Goal: Task Accomplishment & Management: Manage account settings

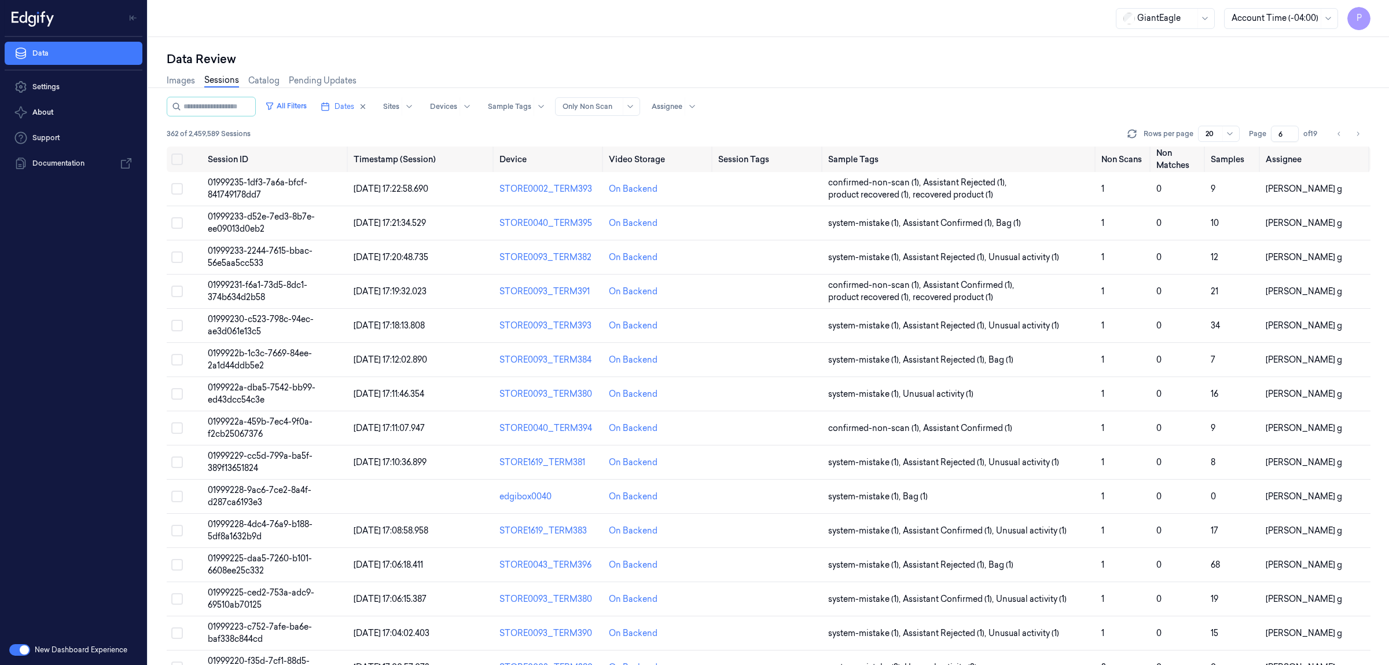
click at [1359, 130] on icon "Go to next page" at bounding box center [1358, 133] width 7 height 9
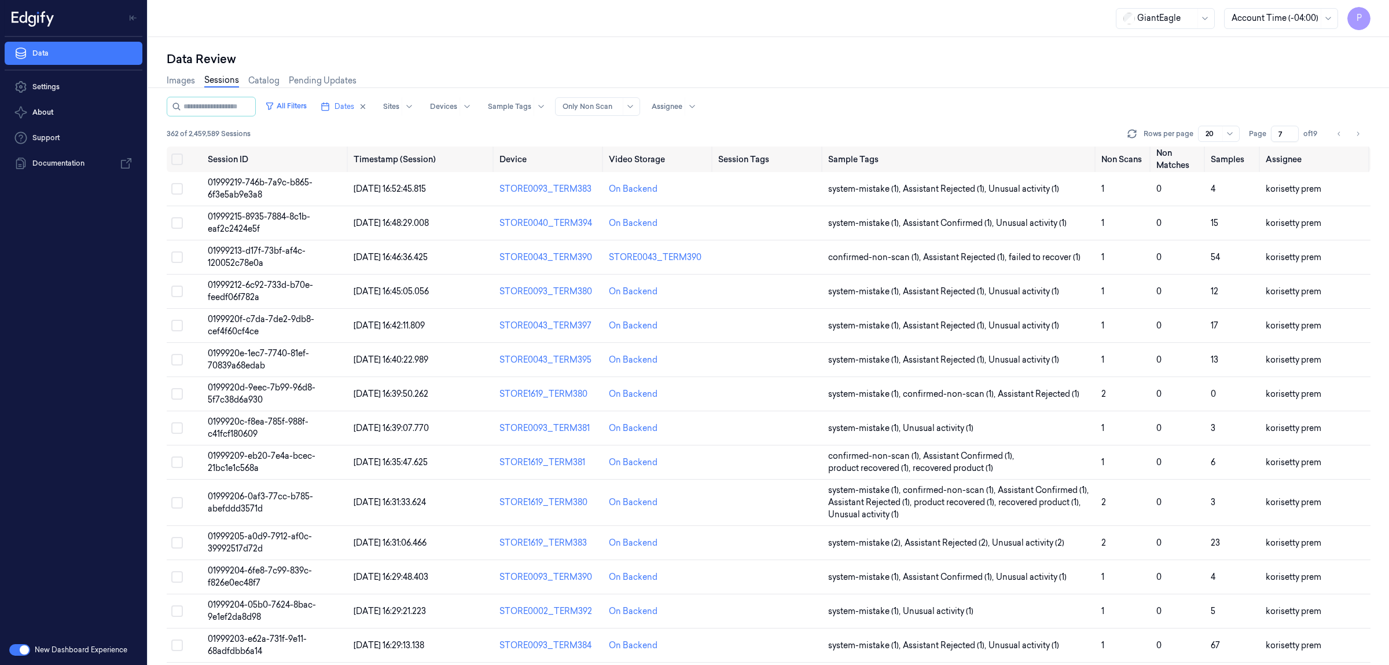
click at [1359, 130] on icon "Go to next page" at bounding box center [1358, 133] width 7 height 9
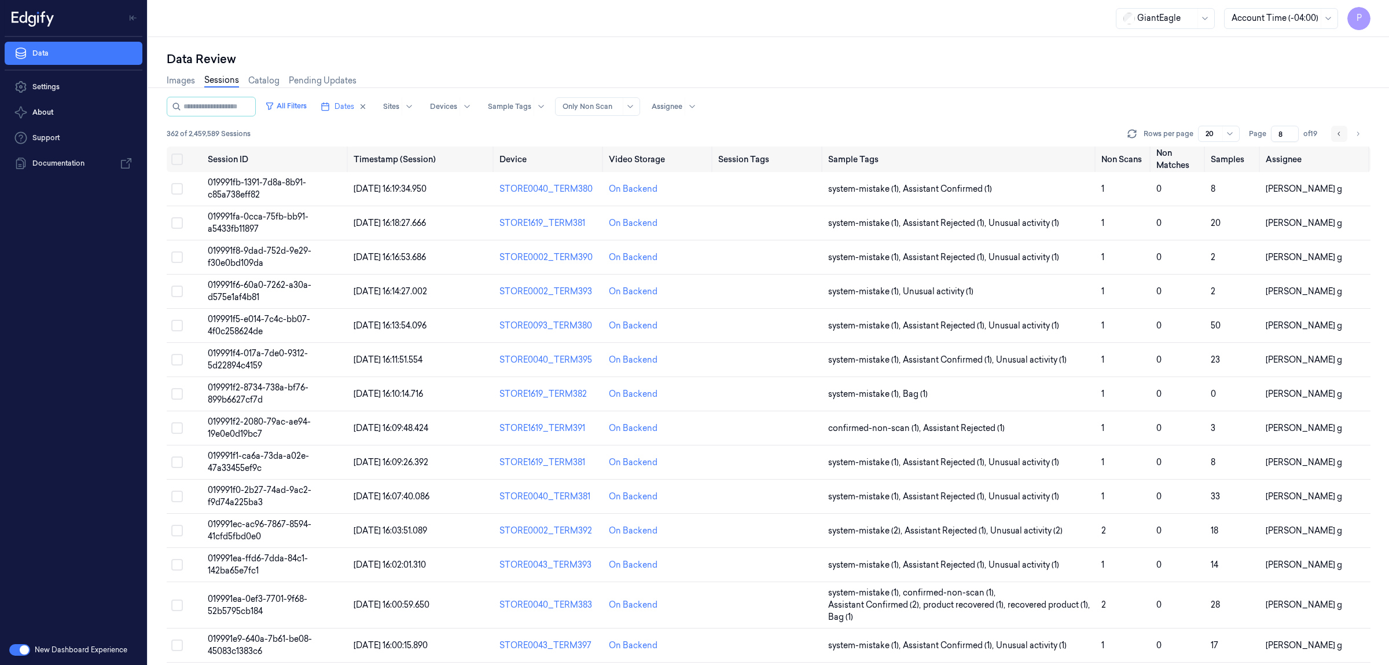
click at [1338, 129] on icon "Go to previous page" at bounding box center [1339, 133] width 7 height 9
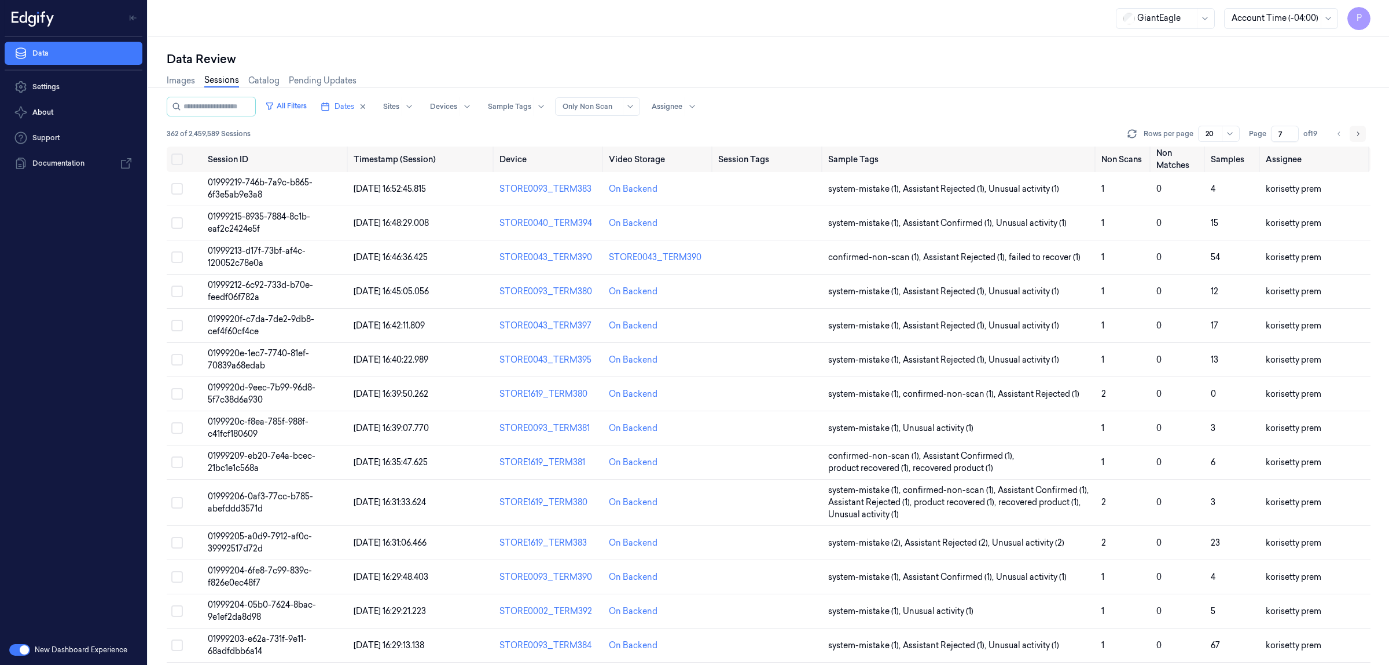
click at [1362, 132] on button "Go to next page" at bounding box center [1358, 134] width 16 height 16
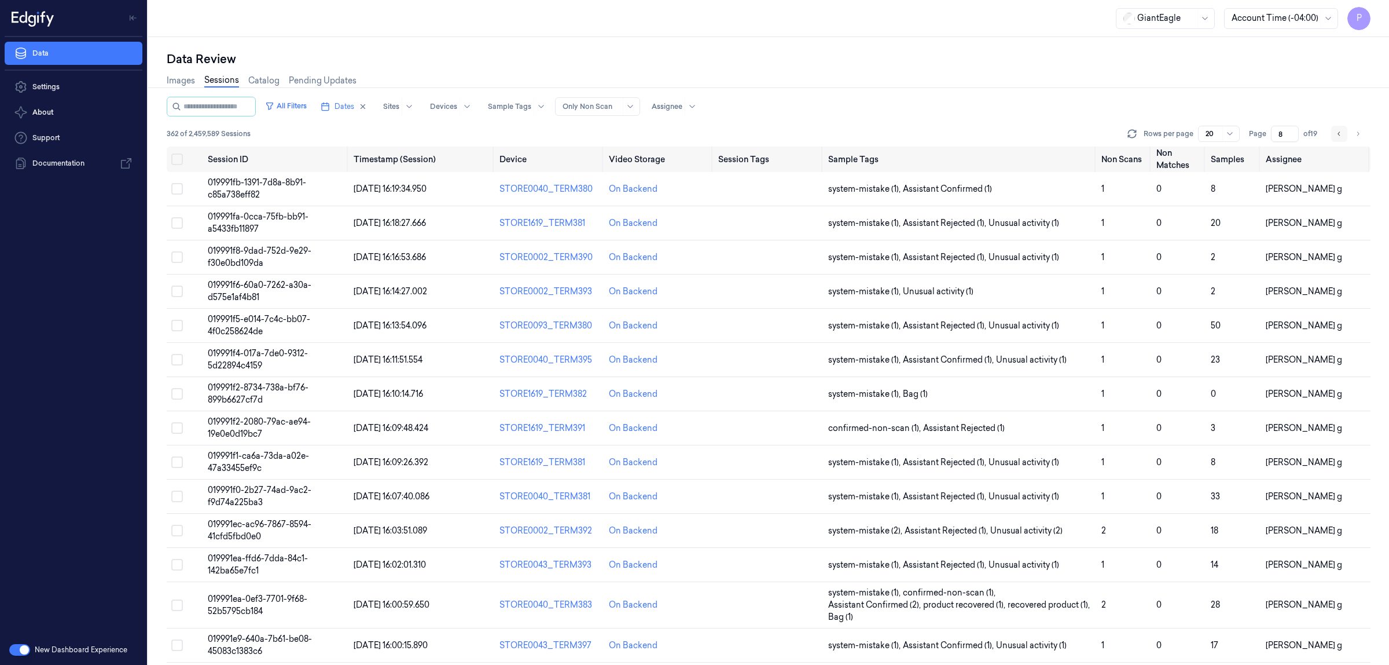
click at [1336, 132] on icon "Go to previous page" at bounding box center [1339, 133] width 7 height 9
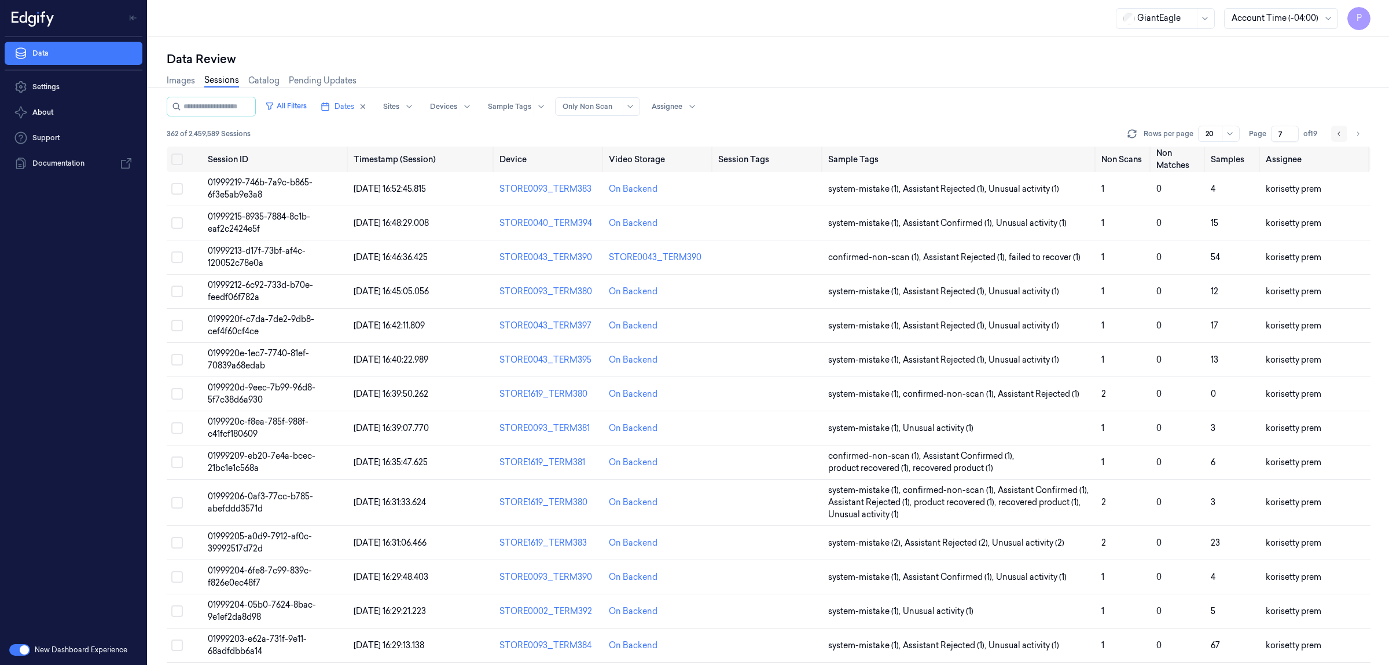
click at [1336, 132] on icon "Go to previous page" at bounding box center [1339, 133] width 7 height 9
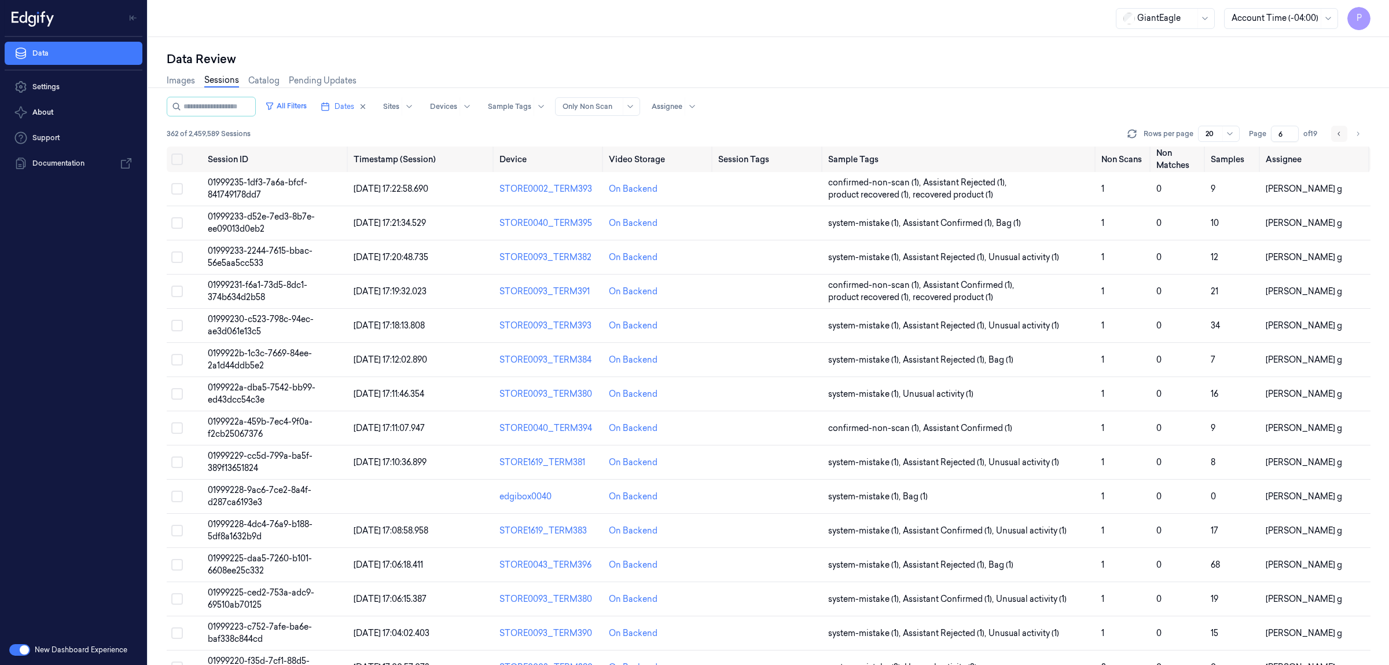
click at [1336, 132] on icon "Go to previous page" at bounding box center [1339, 133] width 7 height 9
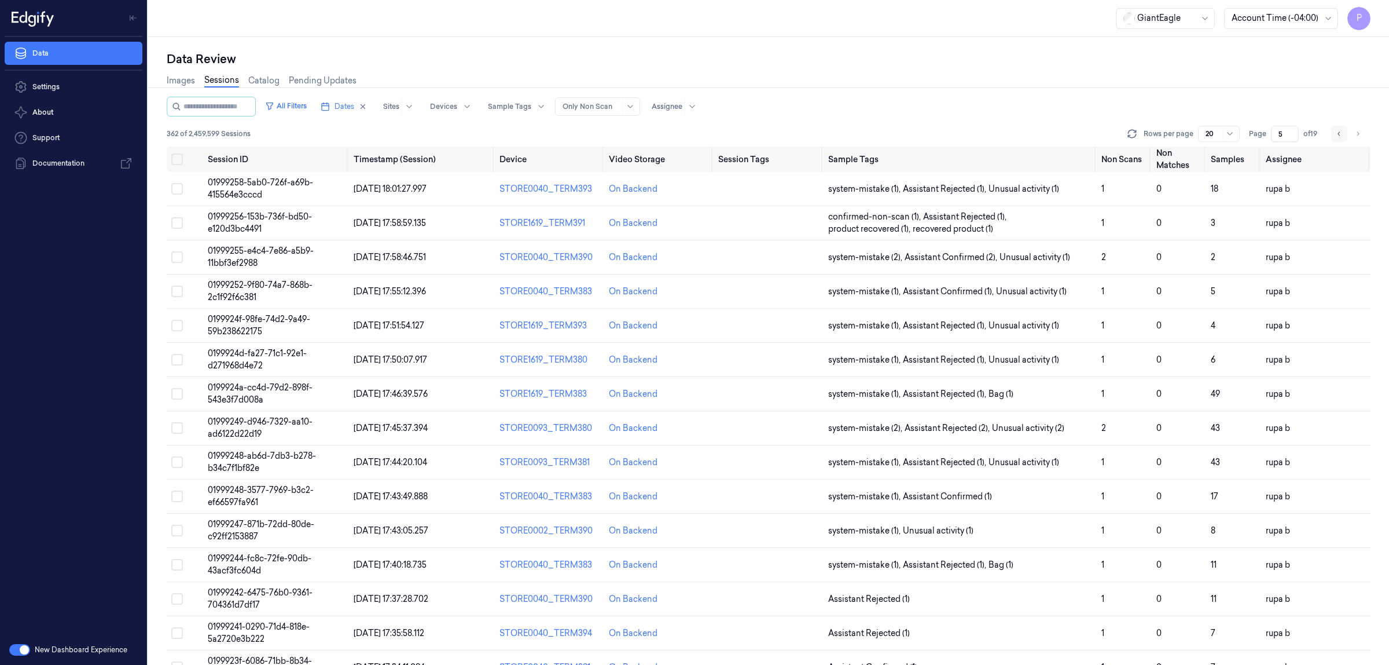
click at [1336, 132] on icon "Go to previous page" at bounding box center [1339, 133] width 7 height 9
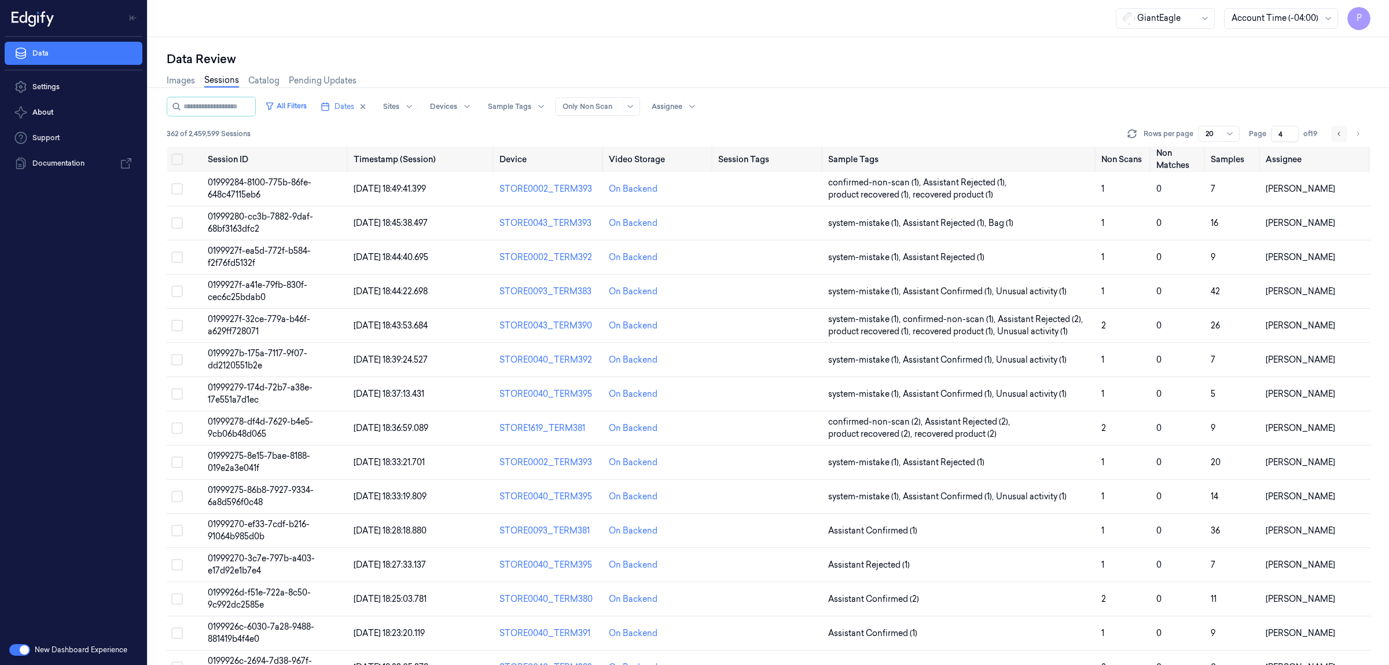
click at [1336, 132] on icon "Go to previous page" at bounding box center [1339, 133] width 7 height 9
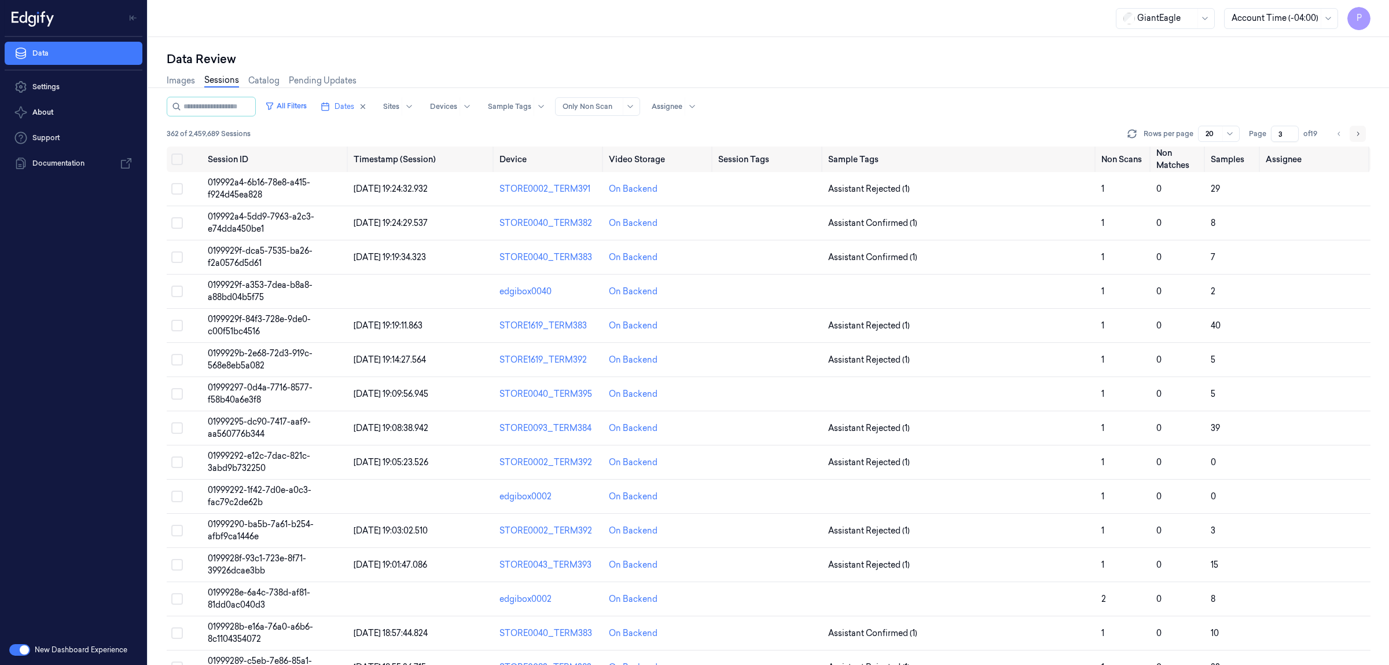
click at [1358, 133] on icon "Go to next page" at bounding box center [1358, 133] width 7 height 9
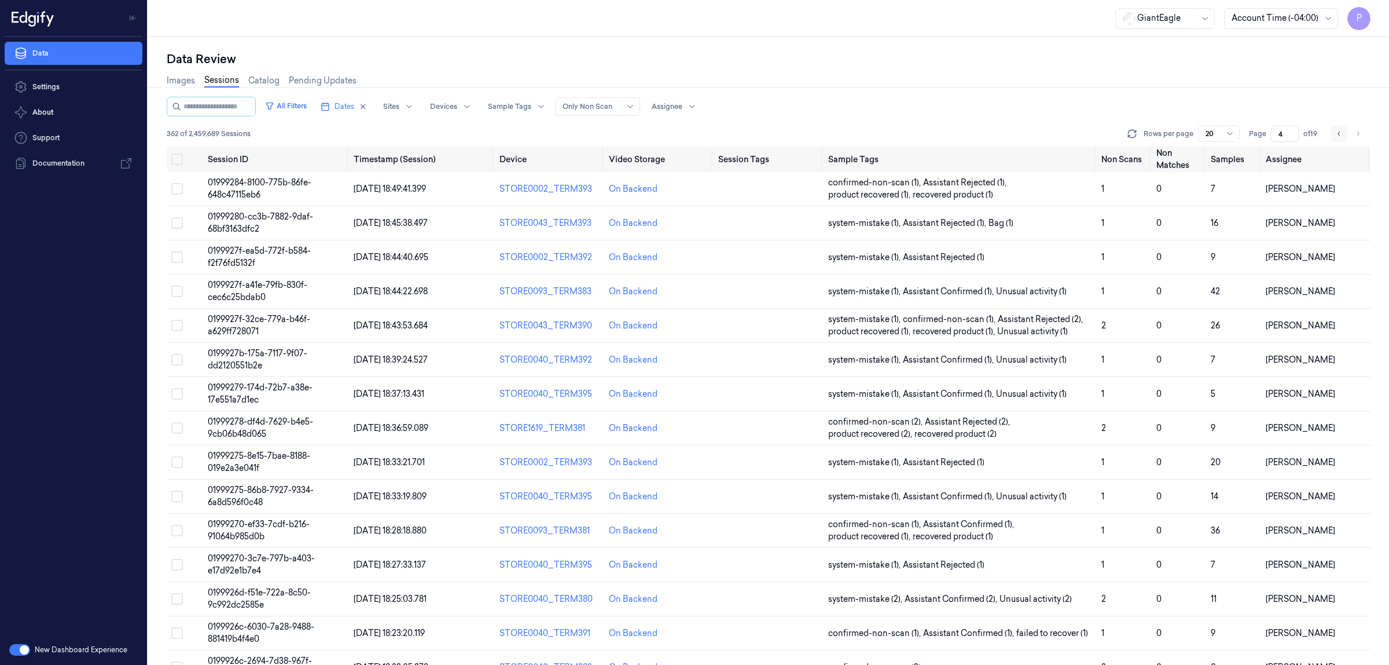
click at [1338, 134] on icon "Go to previous page" at bounding box center [1339, 133] width 7 height 9
type input "3"
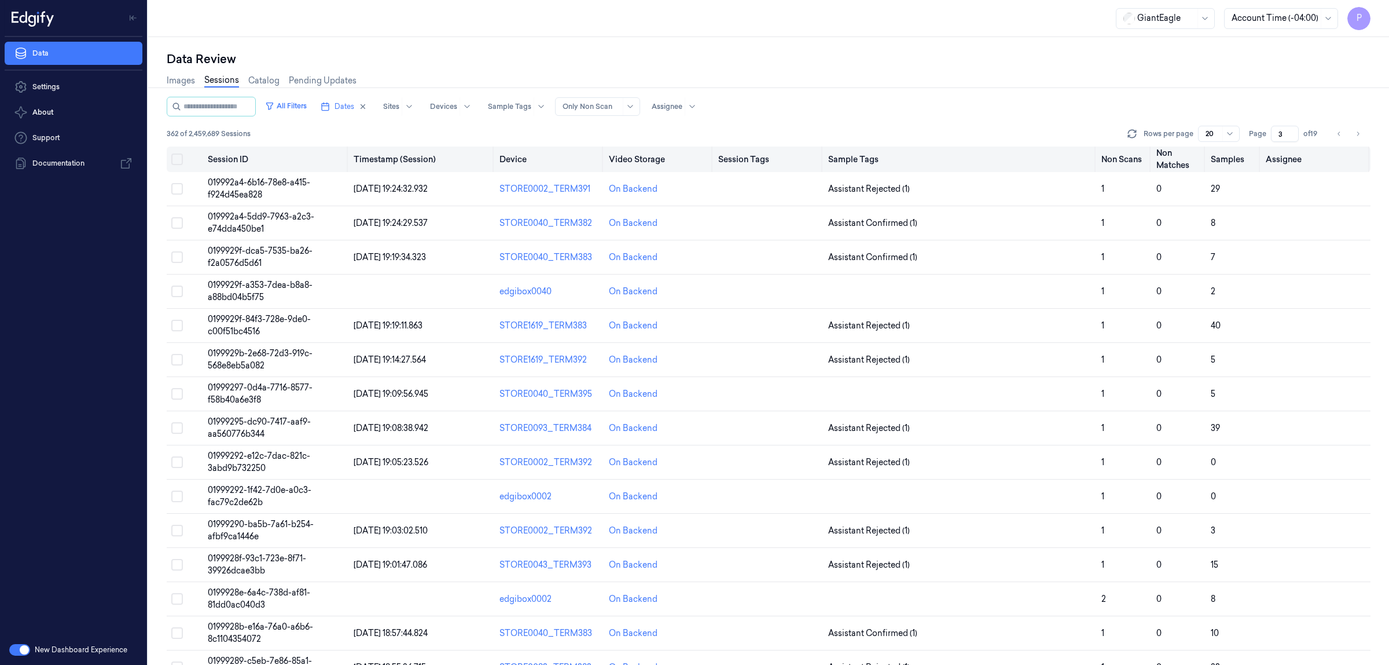
click at [177, 160] on button "Select all" at bounding box center [177, 159] width 12 height 12
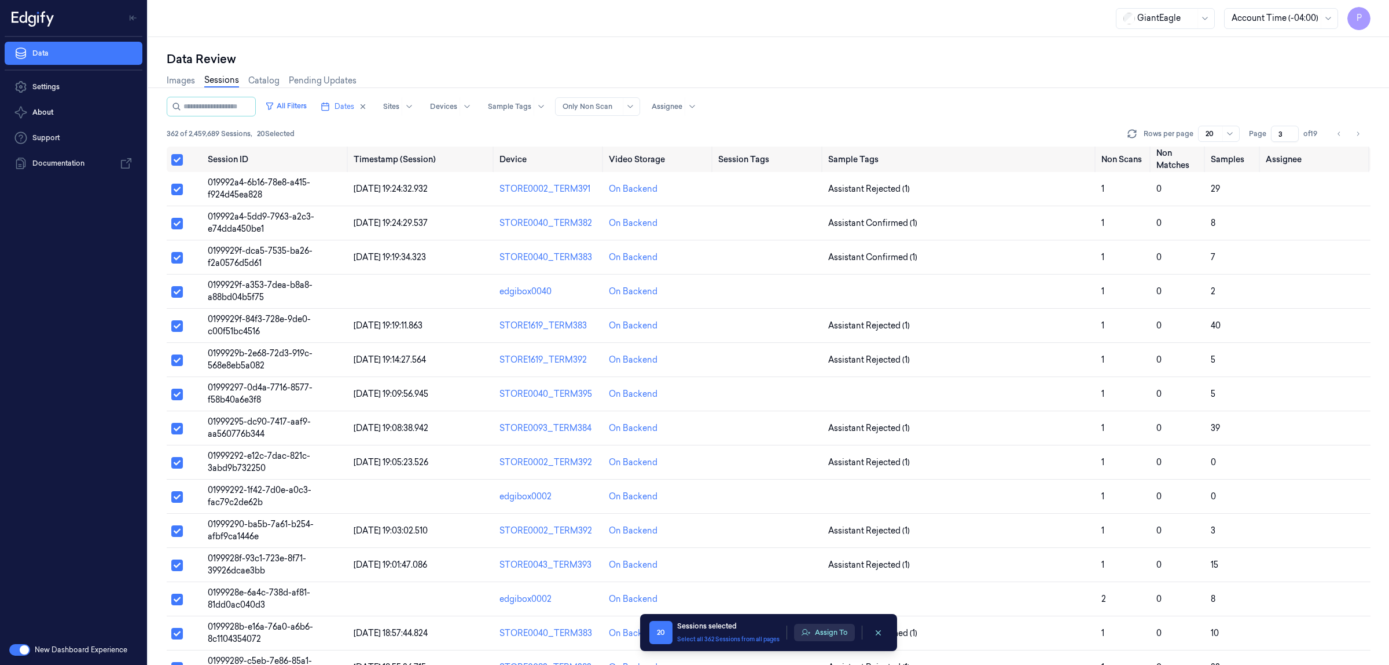
click at [831, 637] on button "Assign To" at bounding box center [824, 631] width 61 height 17
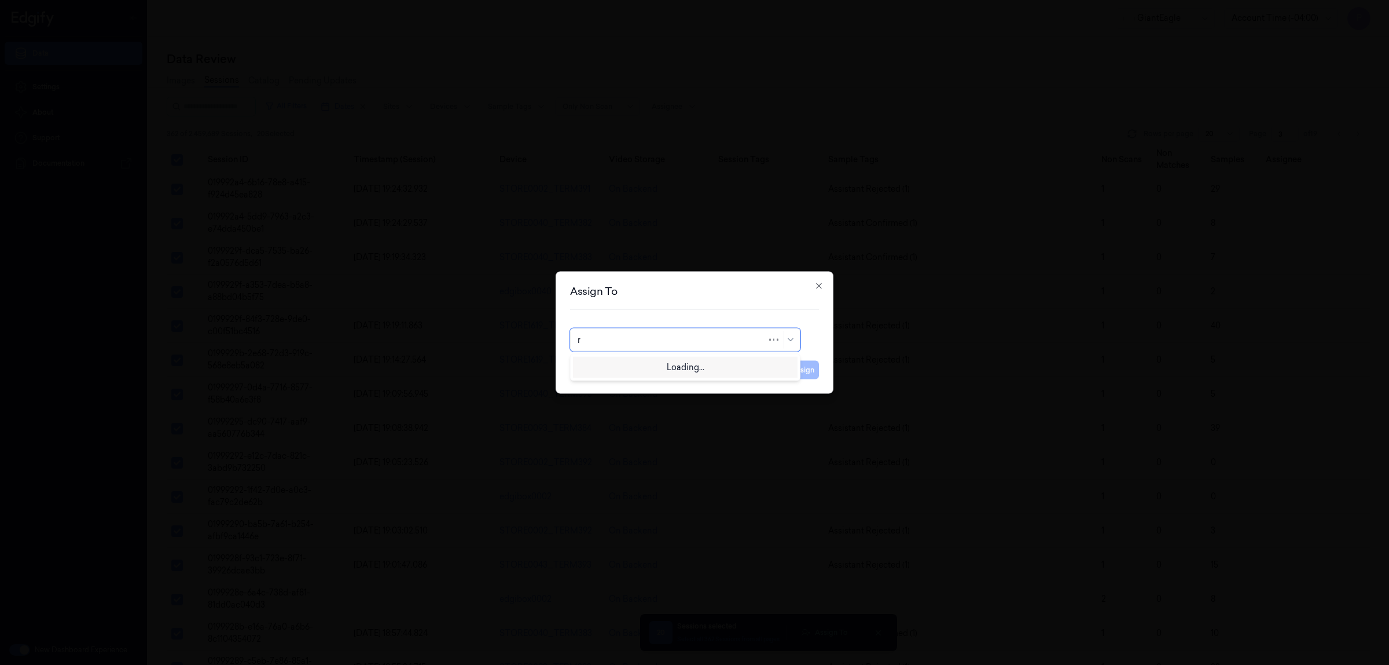
type input "ru"
click at [640, 371] on div "rupa b" at bounding box center [685, 366] width 215 height 12
click at [806, 372] on button "Assign" at bounding box center [803, 370] width 32 height 19
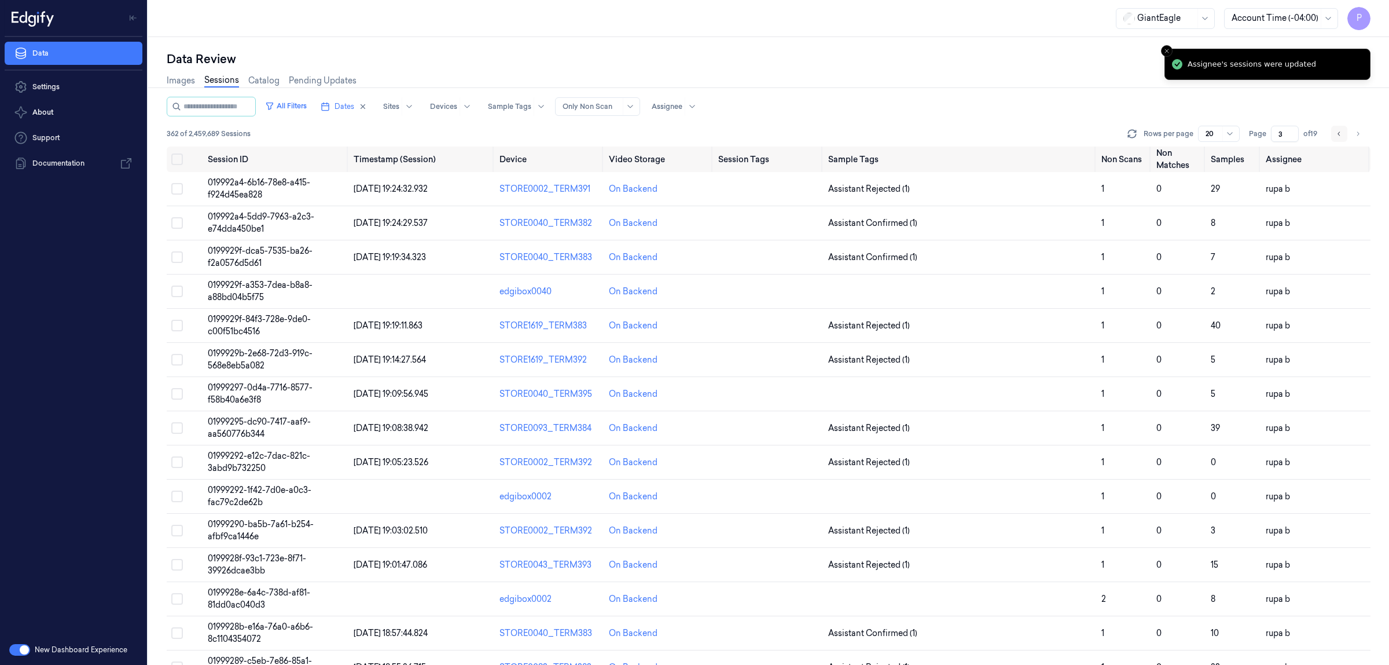
click at [1339, 131] on icon "Go to previous page" at bounding box center [1339, 133] width 7 height 9
type input "2"
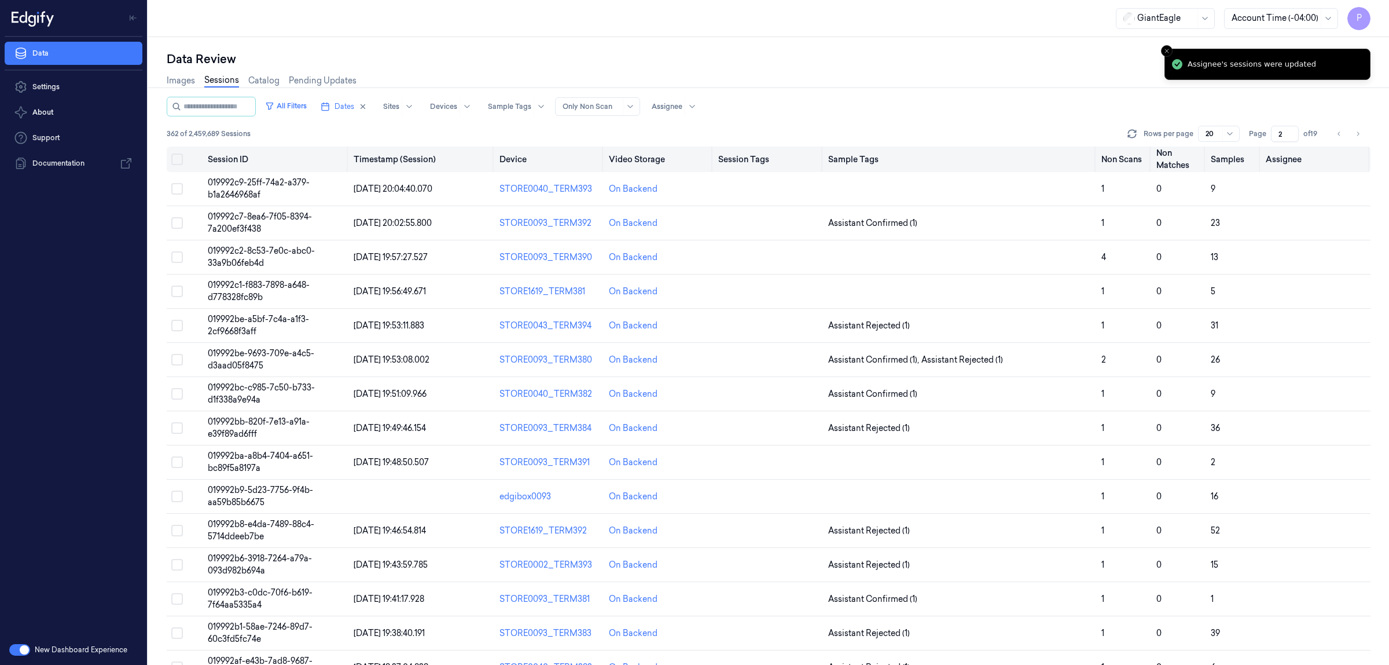
click at [177, 160] on button "Select all" at bounding box center [177, 159] width 12 height 12
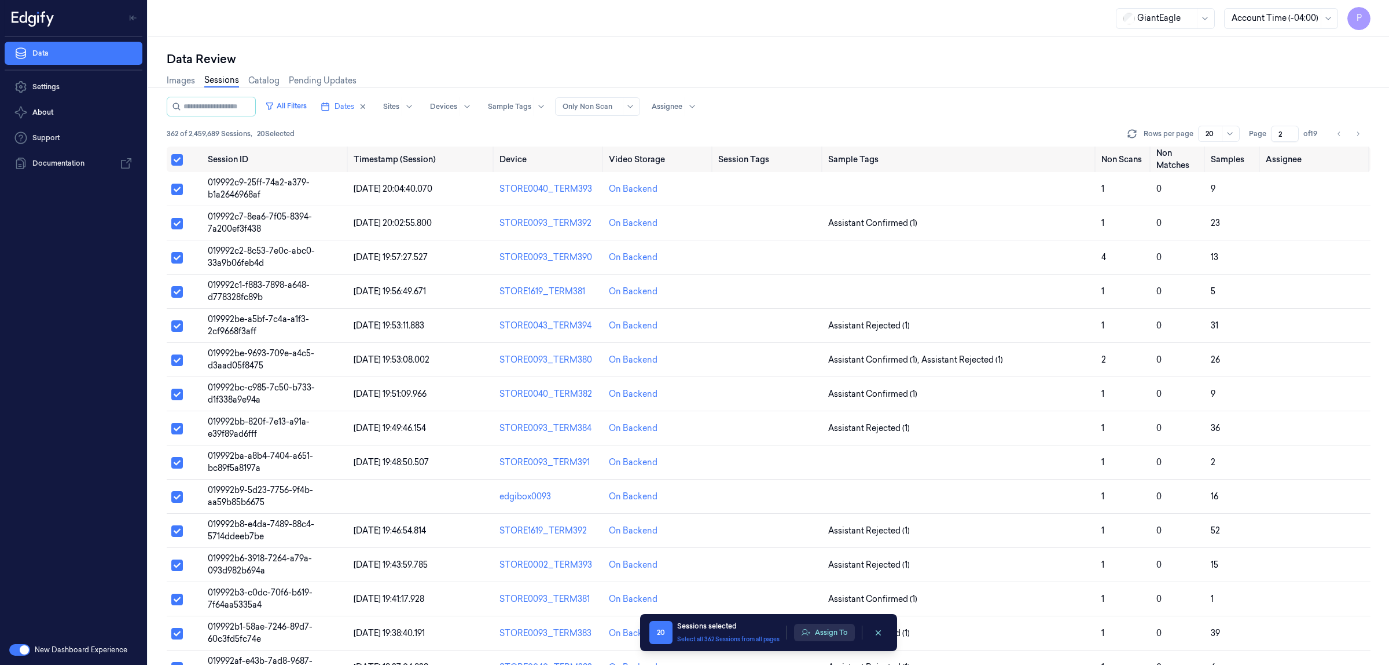
click at [817, 633] on button "Assign To" at bounding box center [824, 631] width 61 height 17
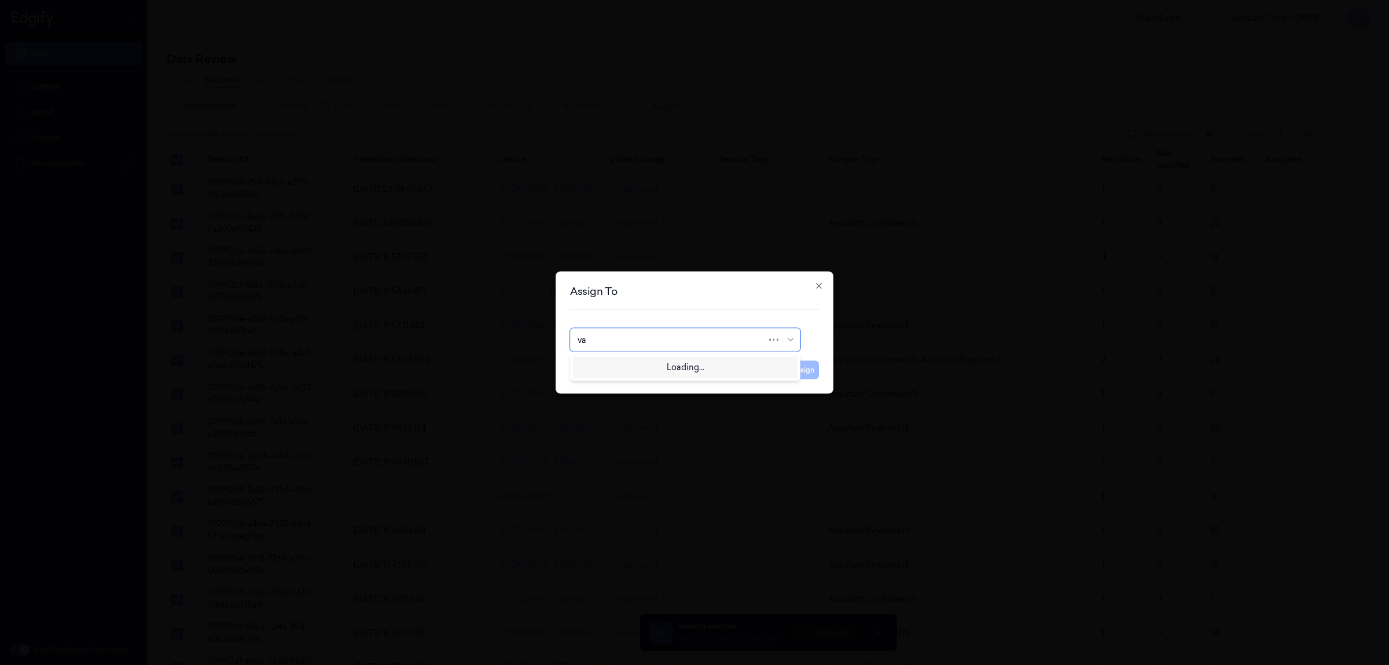
type input "var"
click at [647, 385] on div "[PERSON_NAME] g" at bounding box center [685, 385] width 215 height 12
click at [806, 368] on button "Assign" at bounding box center [803, 370] width 32 height 19
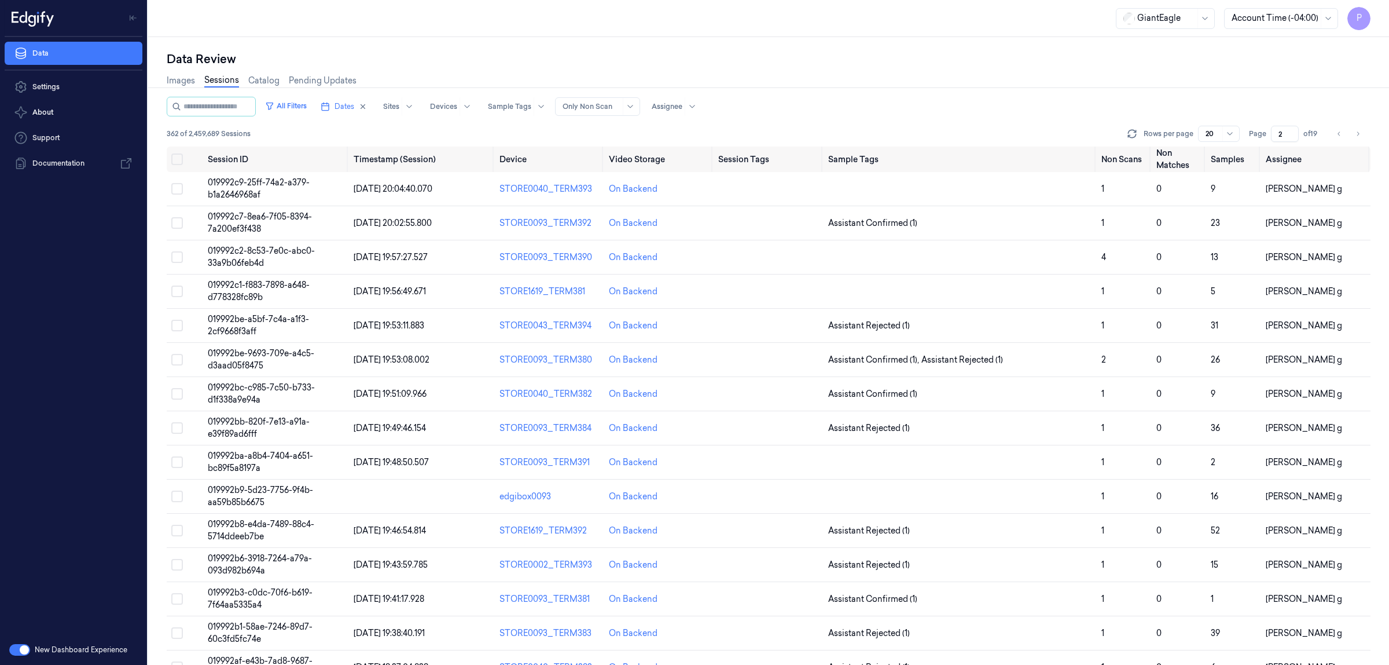
click at [1234, 85] on div "Images Sessions Catalog Pending Updates" at bounding box center [769, 82] width 1204 height 30
click at [1358, 134] on icon "Go to next page" at bounding box center [1358, 133] width 7 height 9
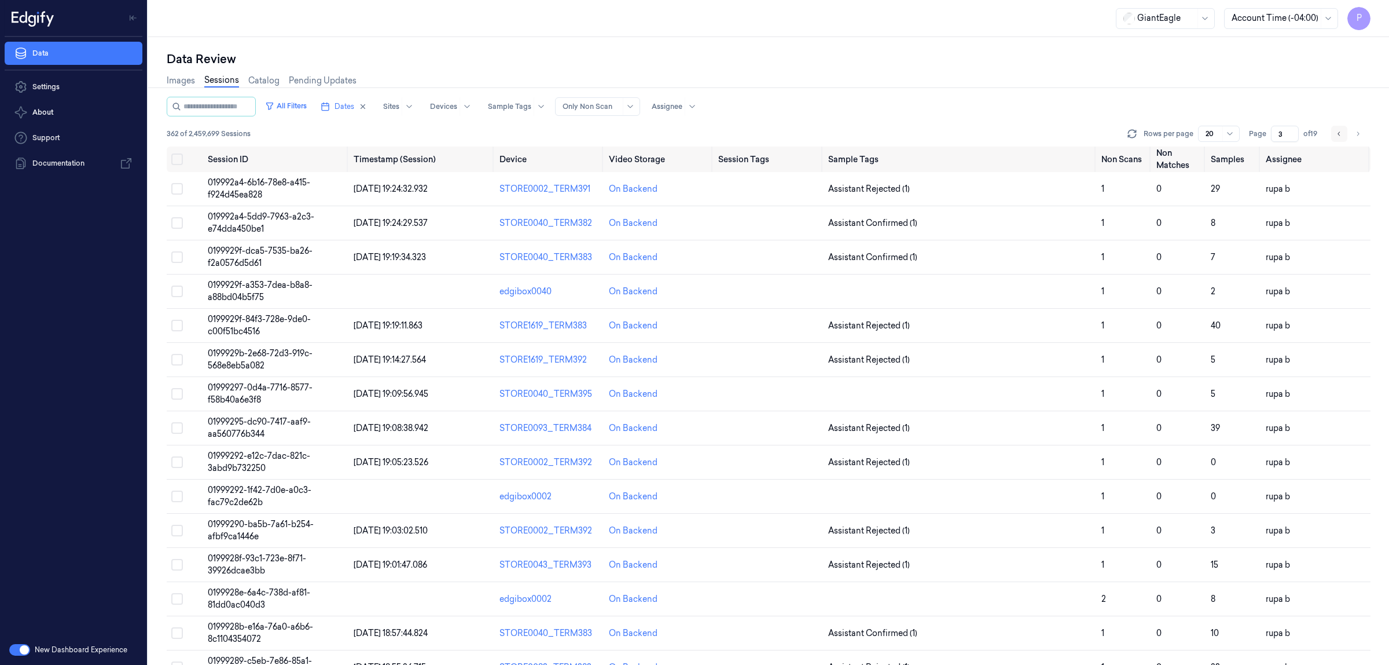
click at [1341, 133] on icon "Go to previous page" at bounding box center [1339, 133] width 7 height 9
type input "2"
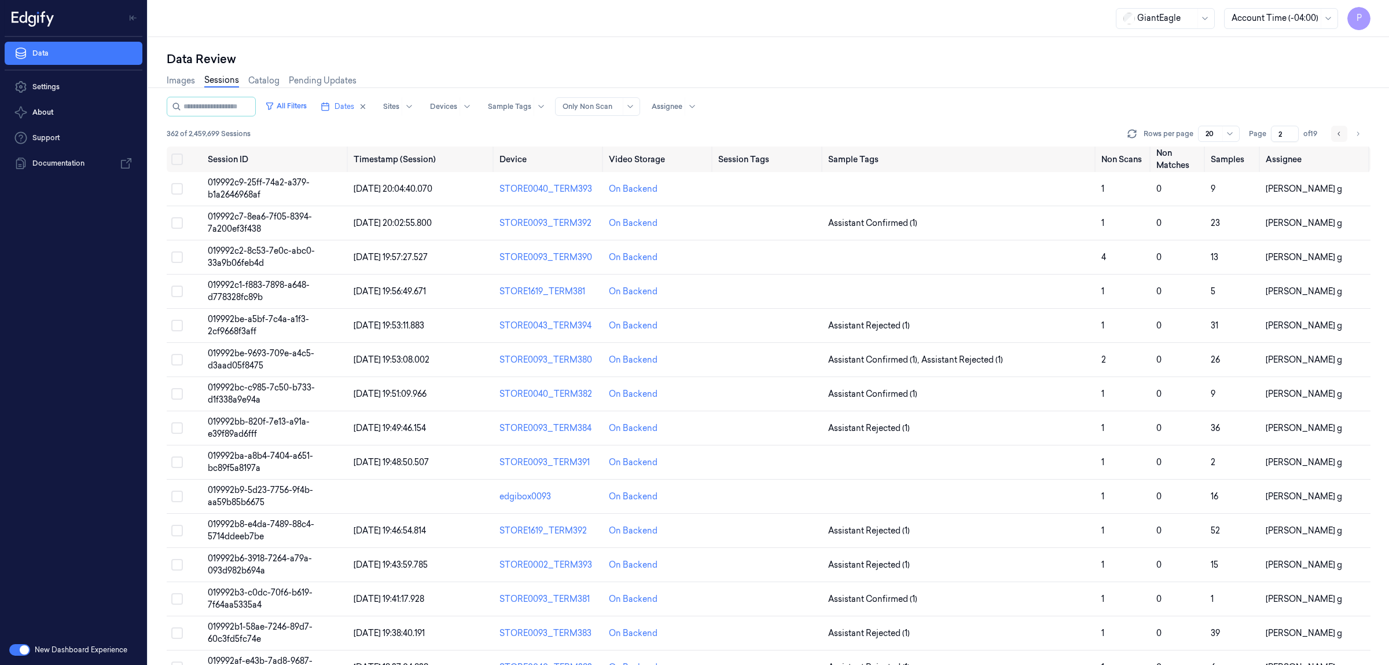
click at [1338, 131] on icon "Go to previous page" at bounding box center [1339, 133] width 7 height 9
type input "1"
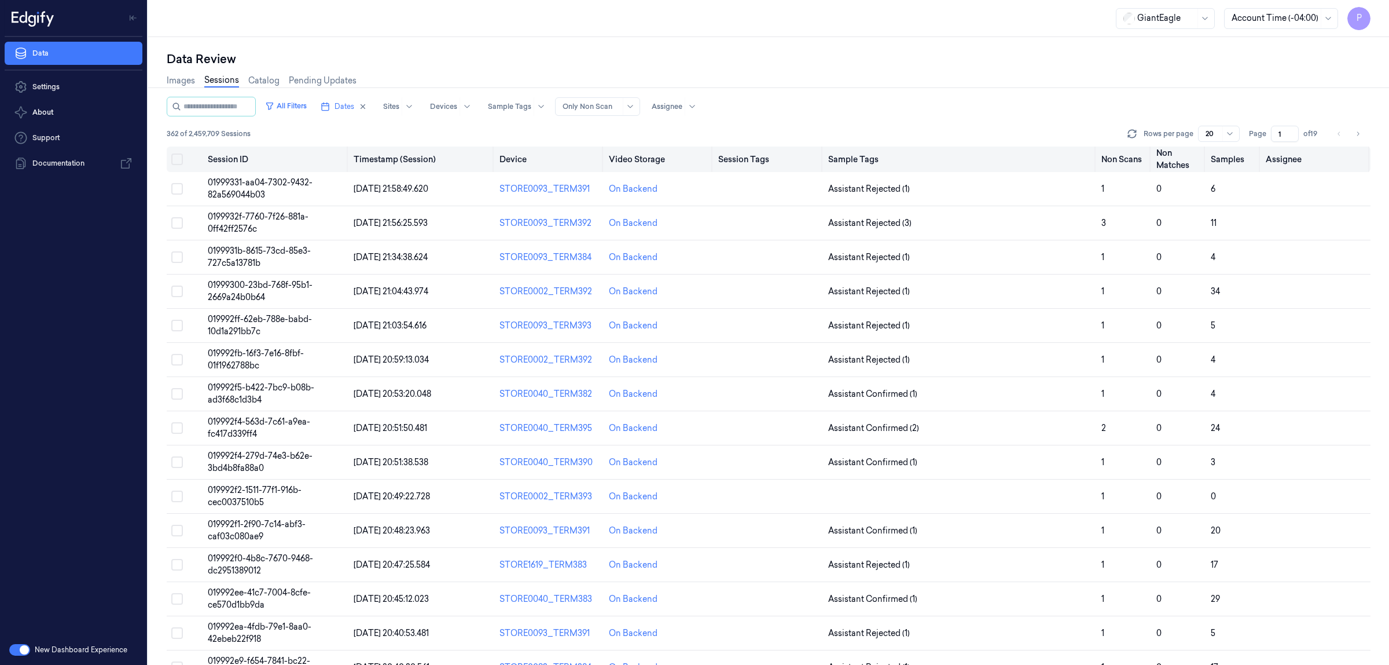
click at [175, 157] on button "Select all" at bounding box center [177, 159] width 12 height 12
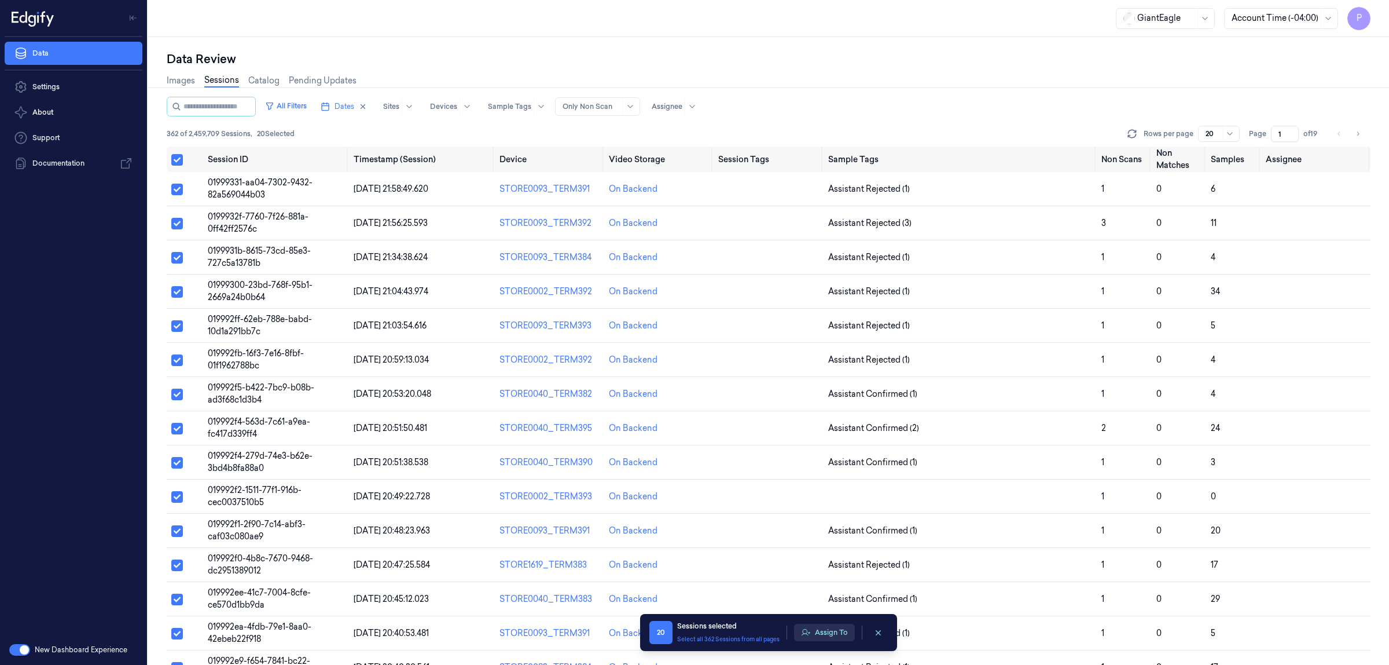
click at [827, 632] on button "Assign To" at bounding box center [824, 631] width 61 height 17
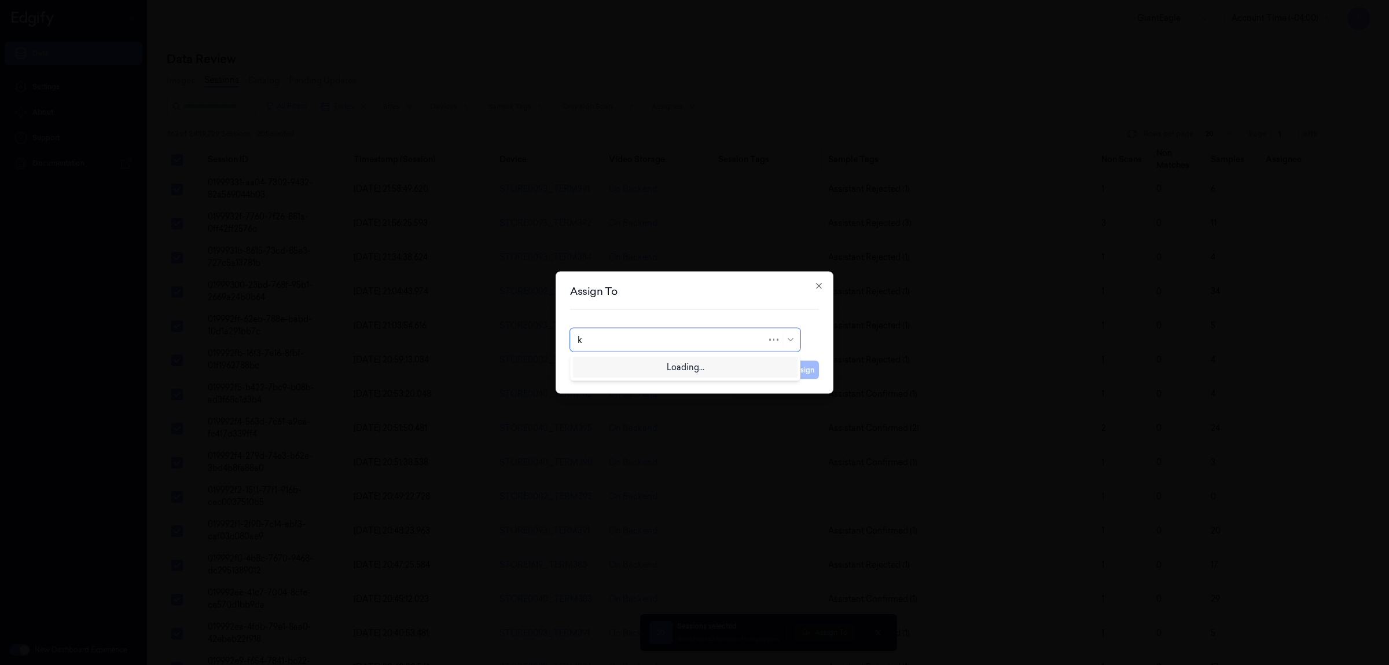
type input "ko"
click at [695, 364] on div "korisetty prem" at bounding box center [685, 366] width 215 height 12
click at [805, 371] on button "Assign" at bounding box center [803, 370] width 32 height 19
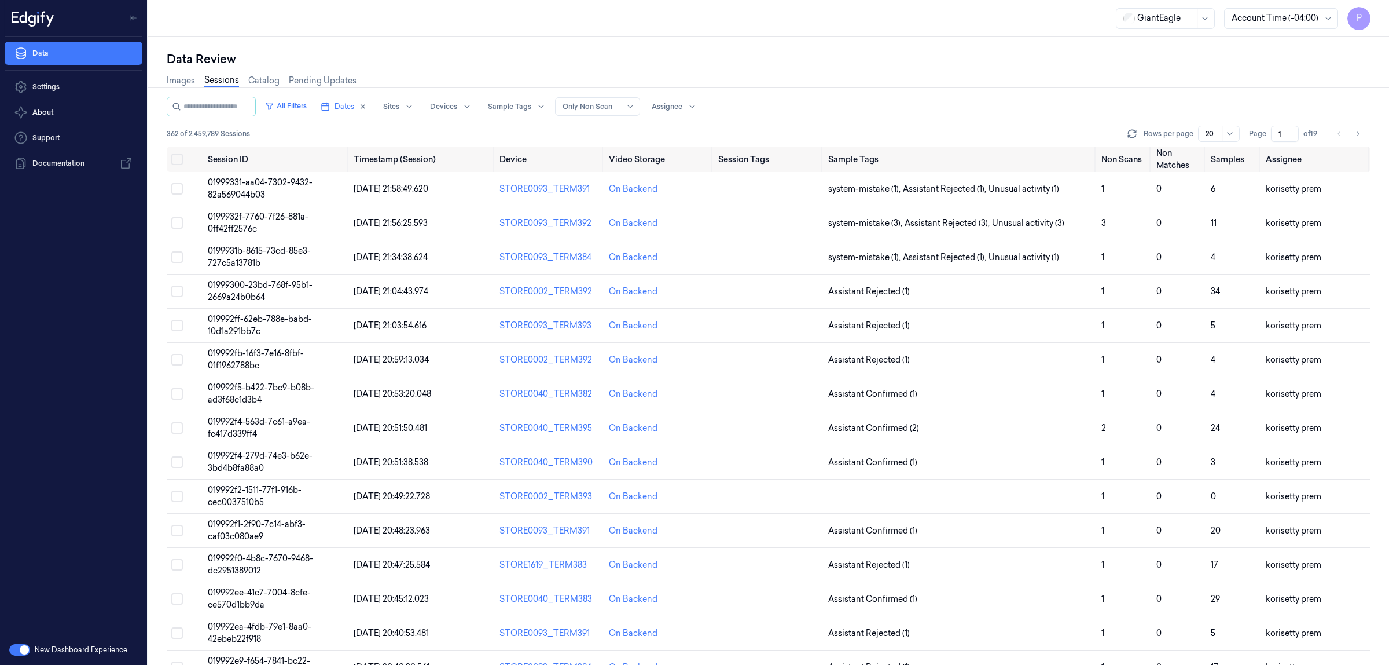
click at [980, 65] on div "Data Review" at bounding box center [769, 59] width 1204 height 16
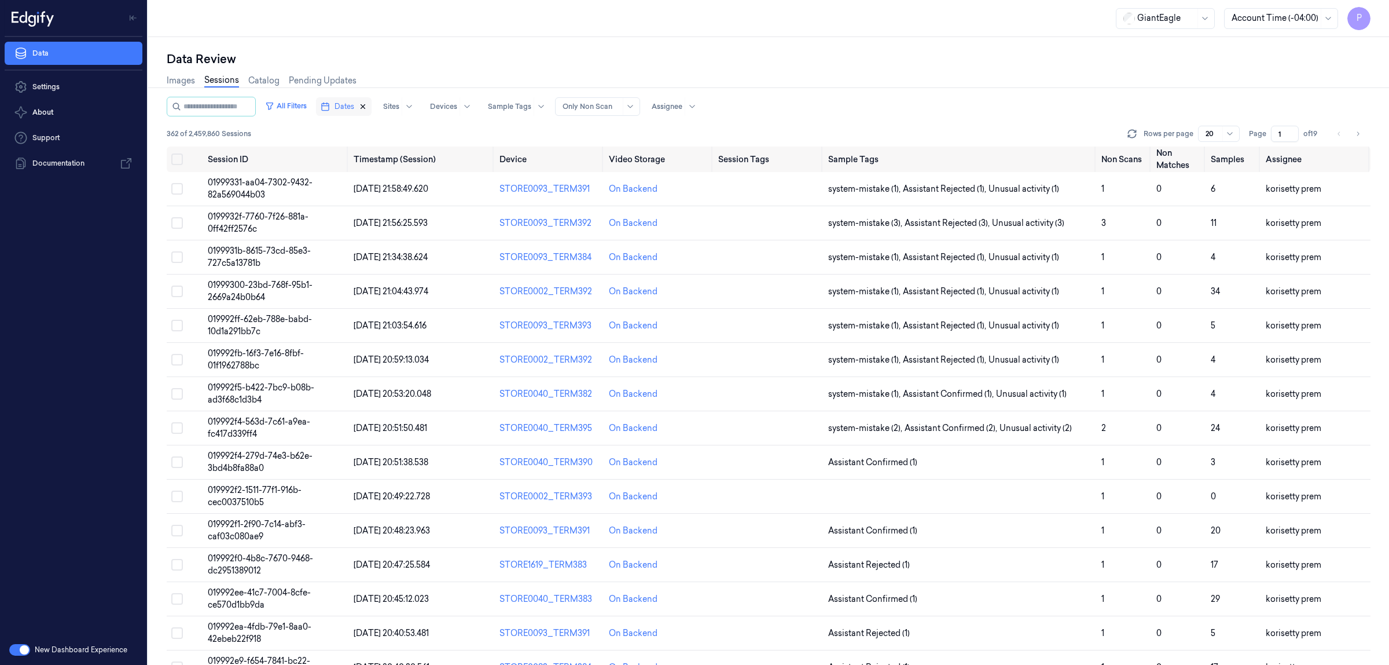
click at [367, 103] on icon "button" at bounding box center [363, 106] width 8 height 8
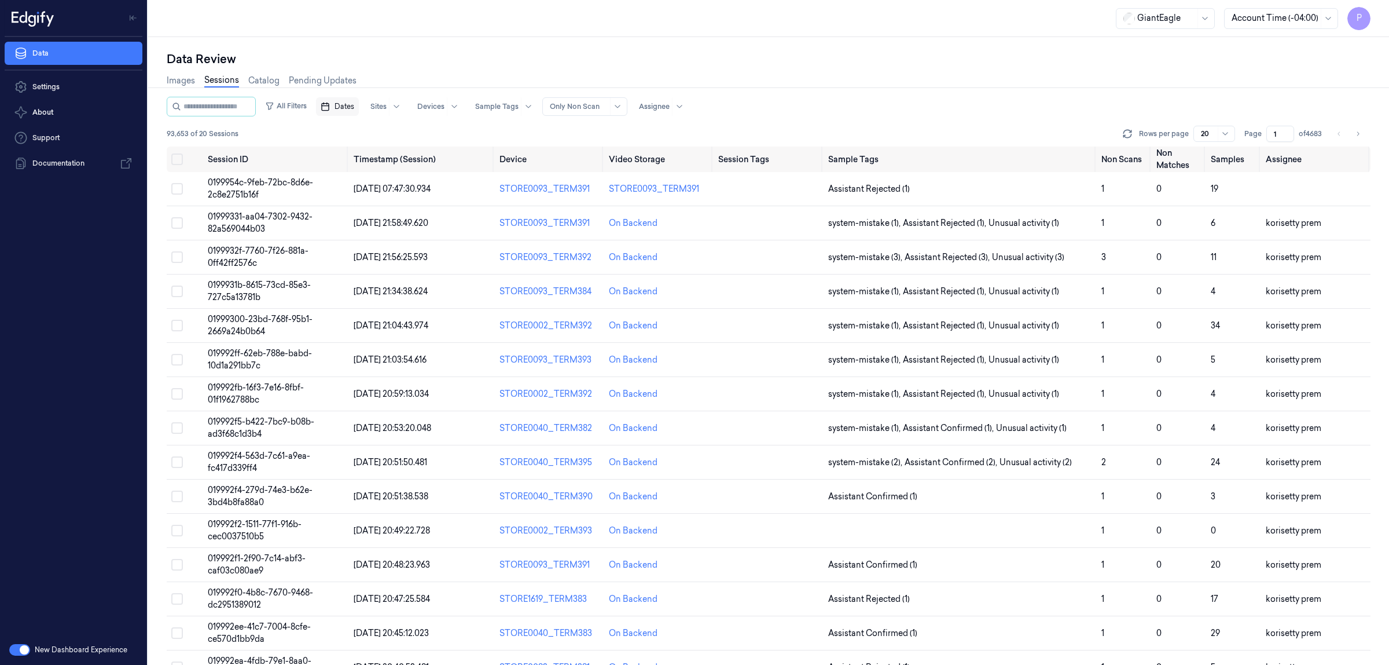
click at [354, 105] on span "Dates" at bounding box center [345, 106] width 20 height 10
click at [368, 271] on button "29" at bounding box center [363, 269] width 19 height 19
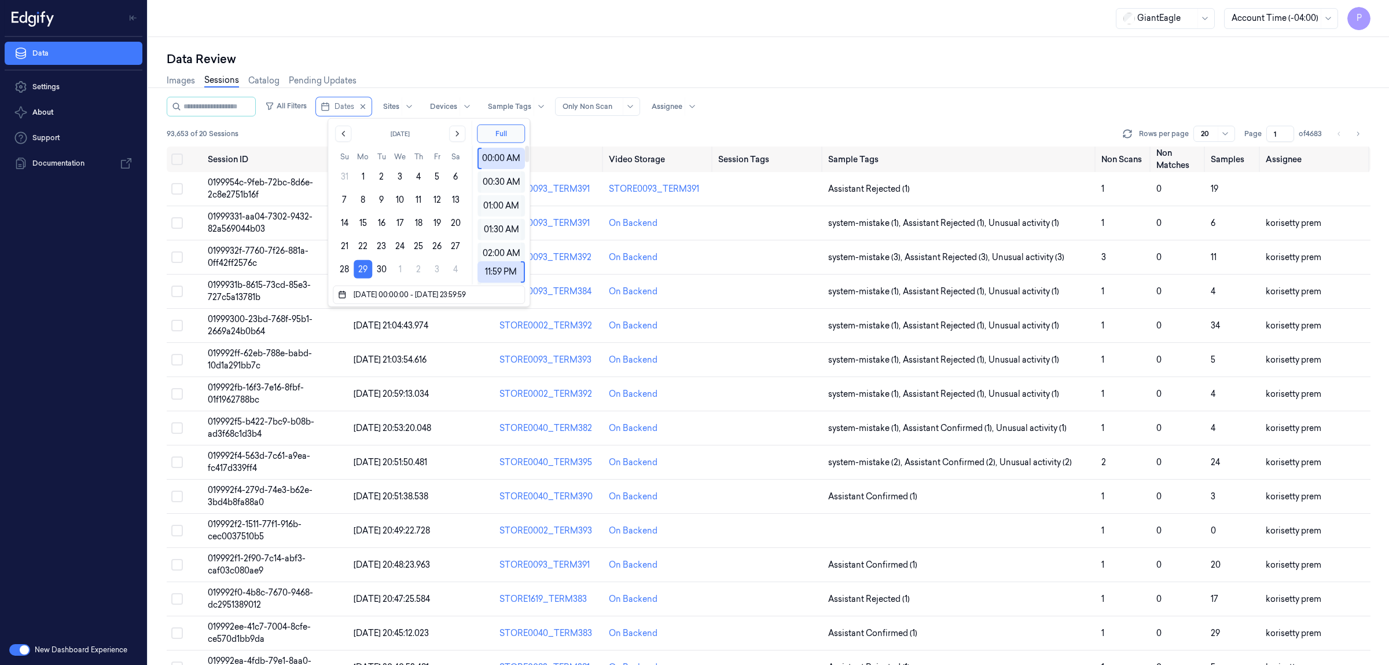
click at [632, 56] on div "Data Review" at bounding box center [769, 59] width 1204 height 16
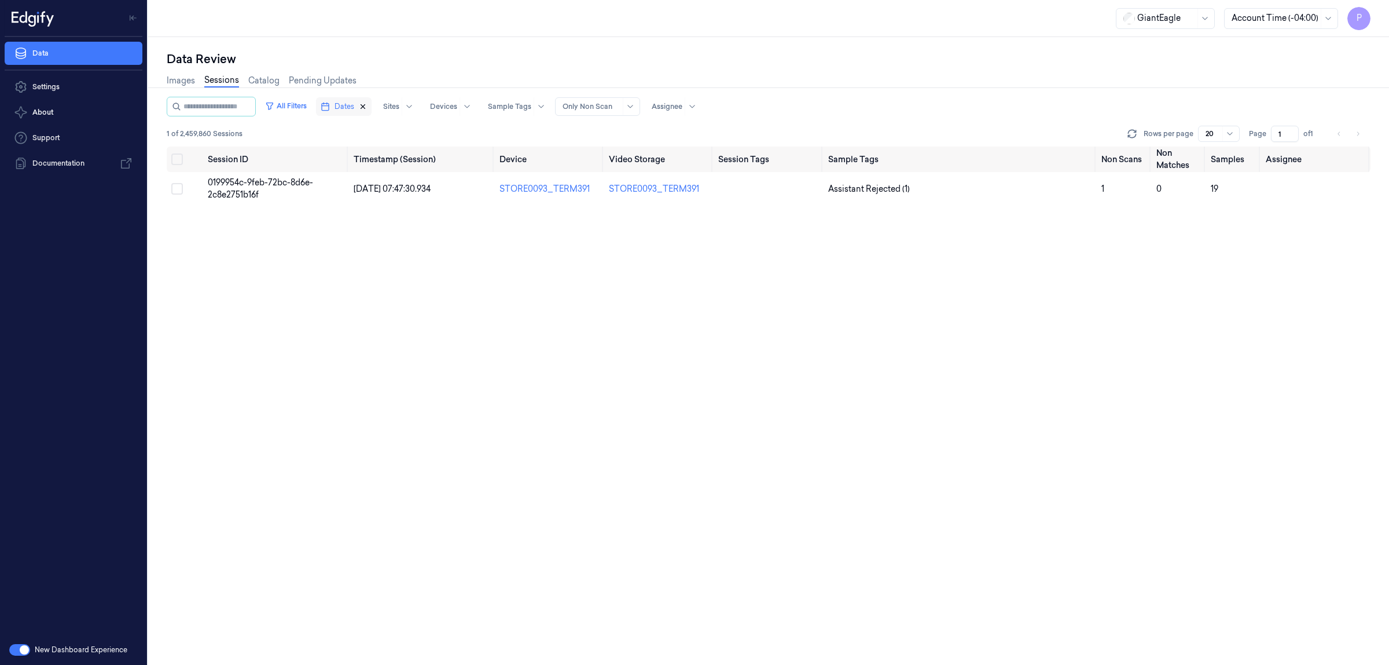
click at [367, 106] on icon "button" at bounding box center [363, 106] width 8 height 8
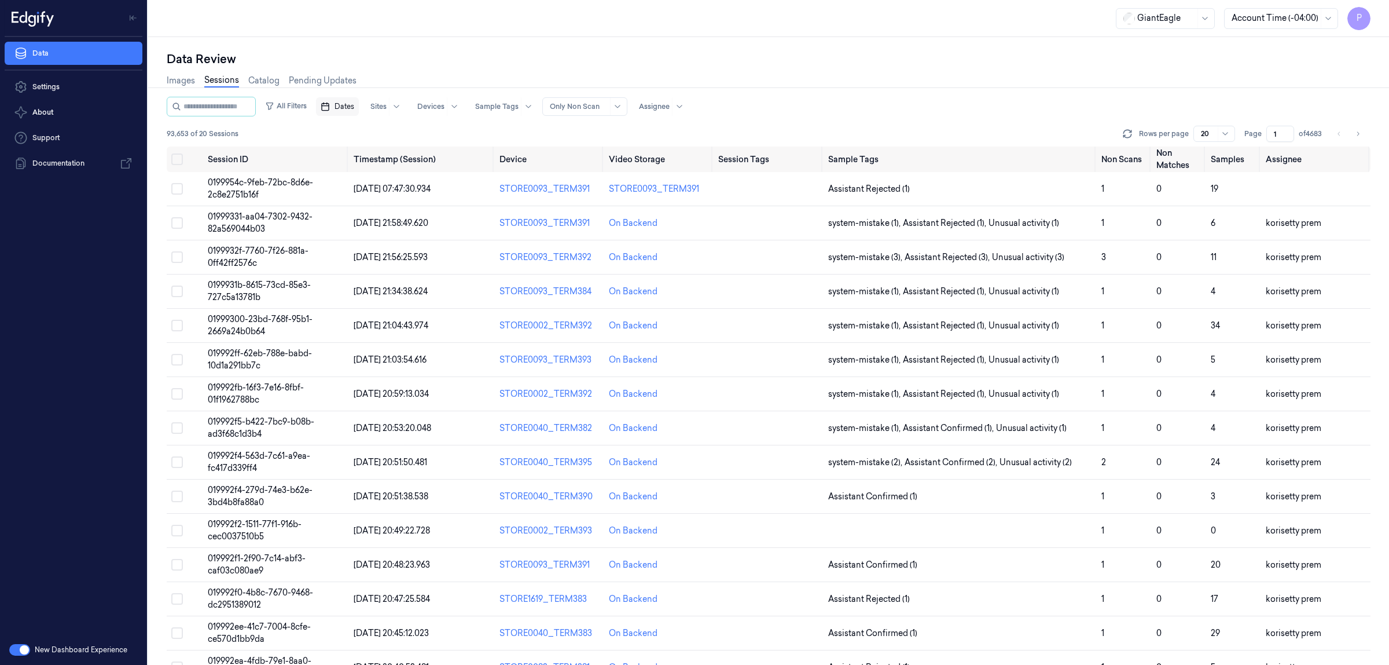
click at [354, 106] on span "Dates" at bounding box center [345, 106] width 20 height 10
click at [346, 267] on button "28" at bounding box center [344, 269] width 19 height 19
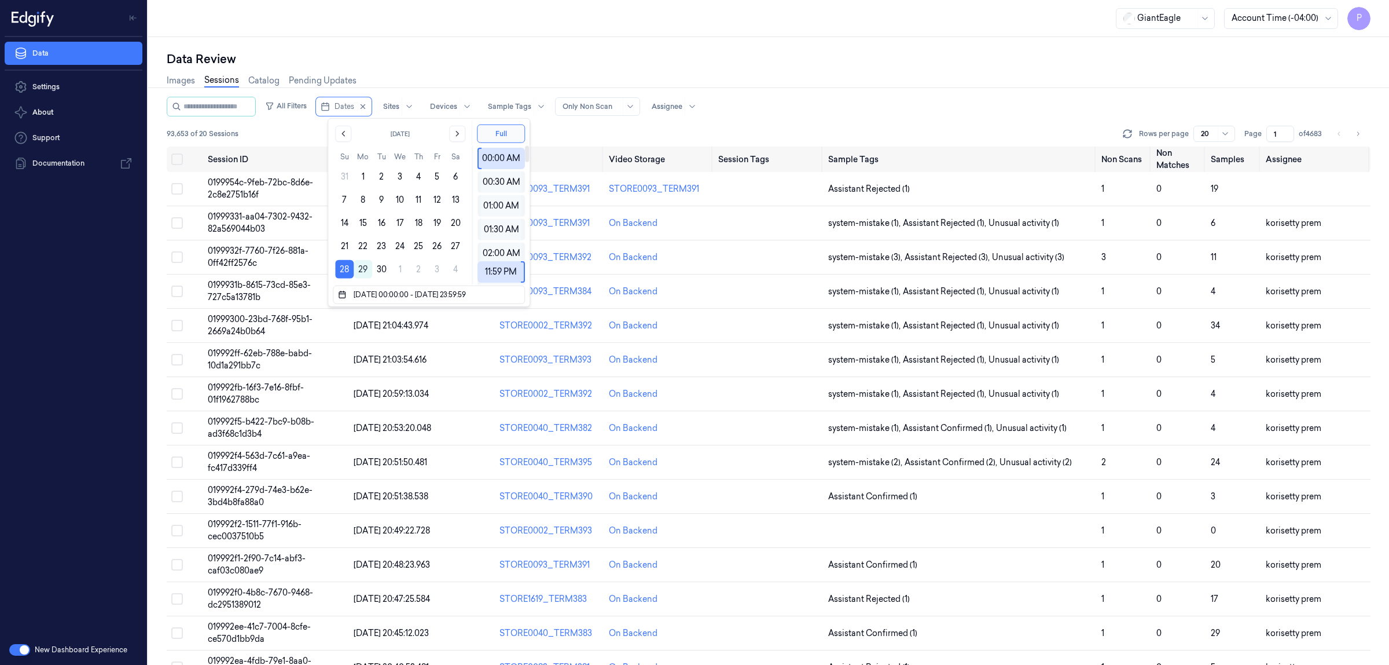
click at [603, 35] on div "GiantEagle Account Time (-04:00) P" at bounding box center [768, 18] width 1241 height 37
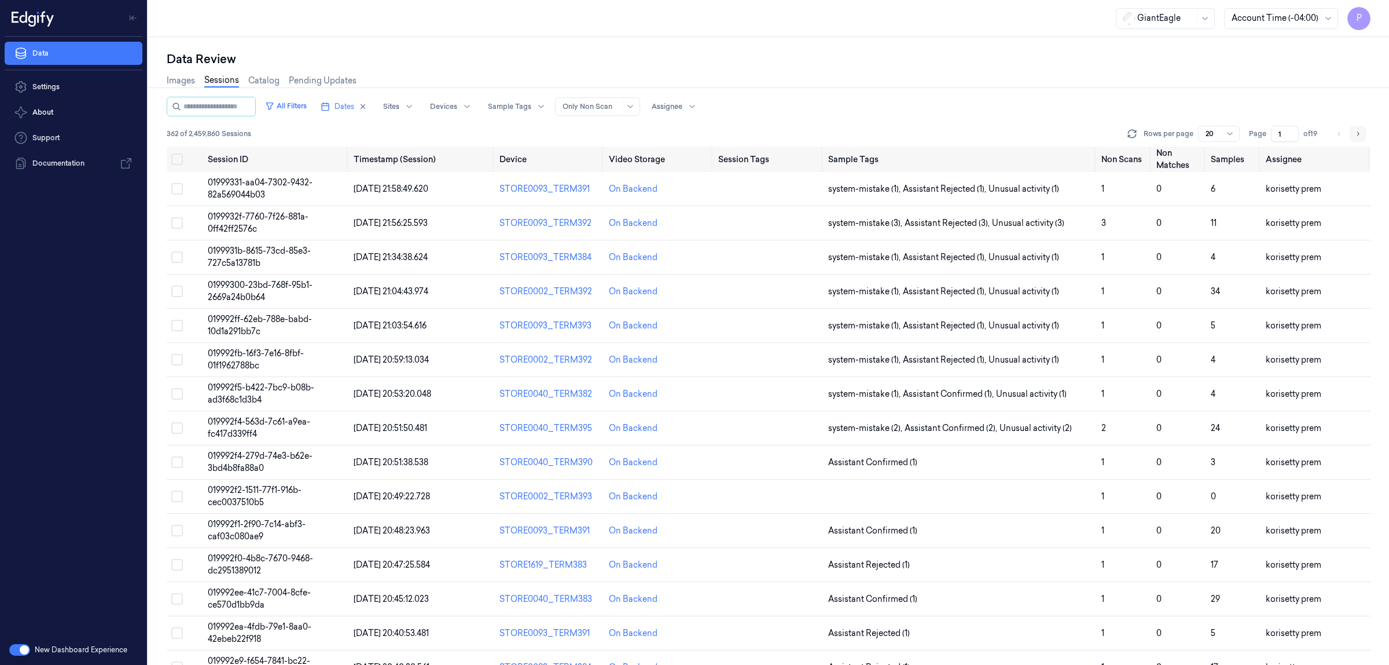
click at [1364, 135] on button "Go to next page" at bounding box center [1358, 134] width 16 height 16
type input "2"
